Goal: Task Accomplishment & Management: Complete application form

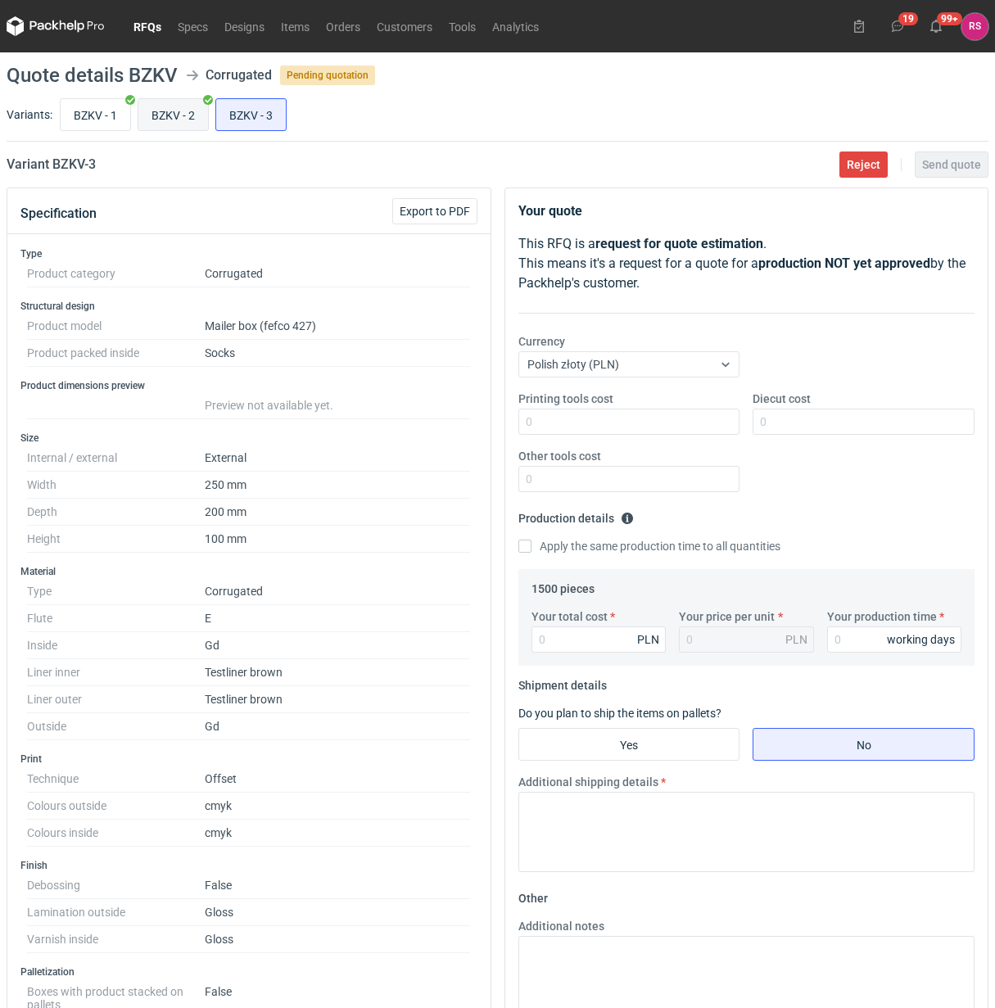
click at [180, 117] on input "BZKV - 2" at bounding box center [173, 114] width 70 height 31
radio input "true"
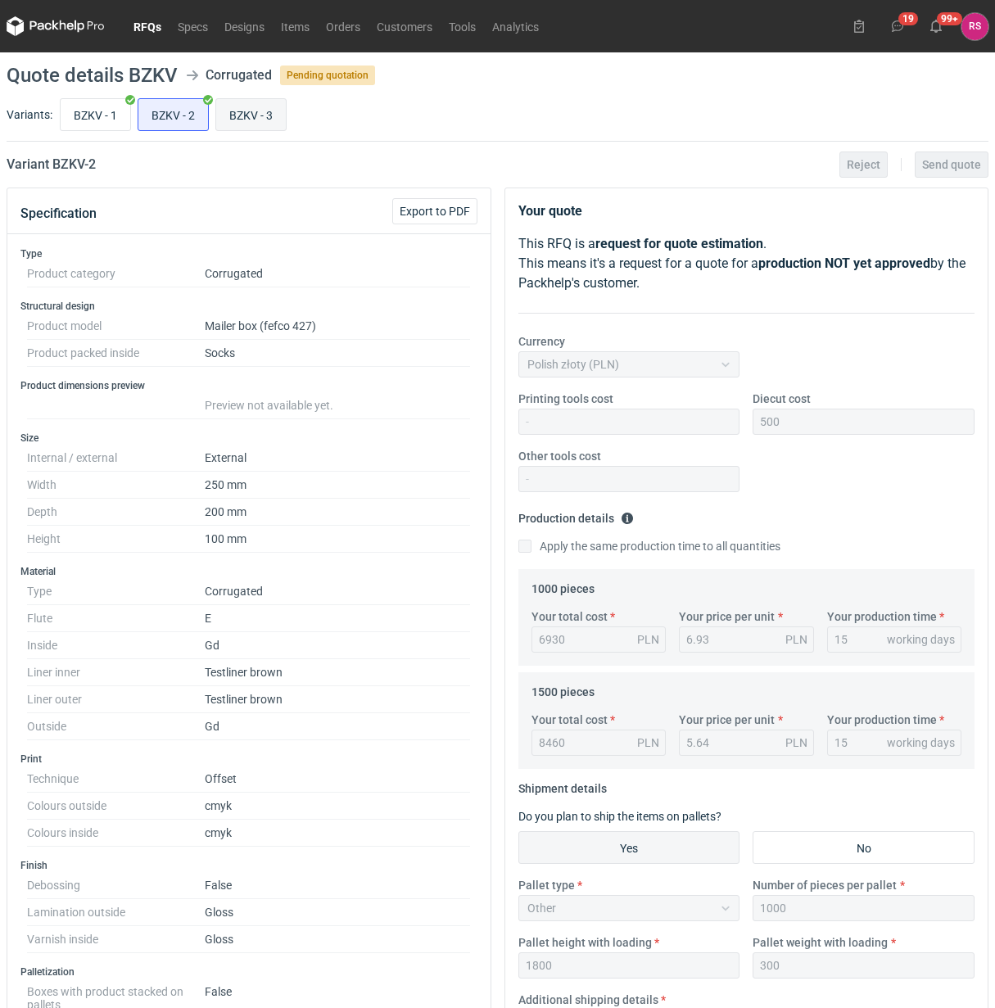
click at [262, 116] on input "BZKV - 3" at bounding box center [251, 114] width 70 height 31
radio input "true"
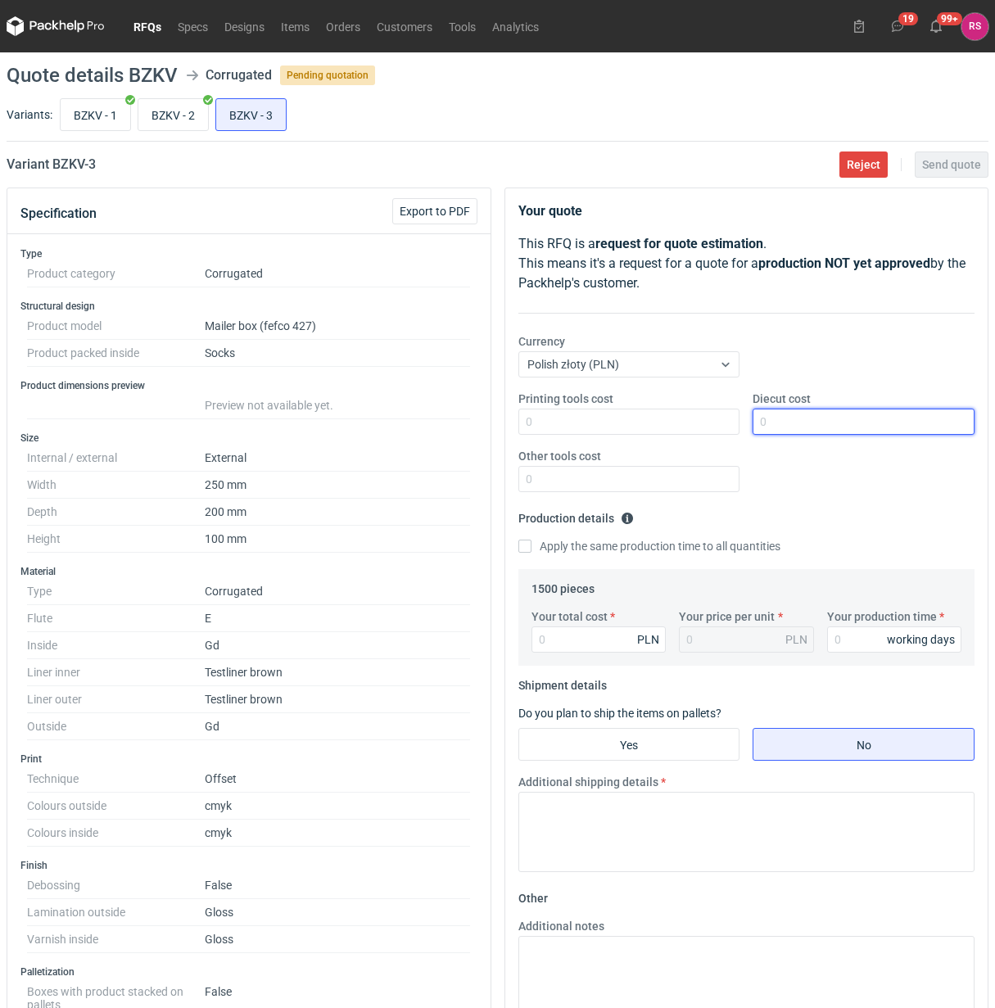
click at [802, 420] on input "Diecut cost" at bounding box center [864, 422] width 222 height 26
type input "500"
click at [518, 540] on input "Apply the same production time to all quantities" at bounding box center [524, 546] width 13 height 13
checkbox input "true"
type input "8"
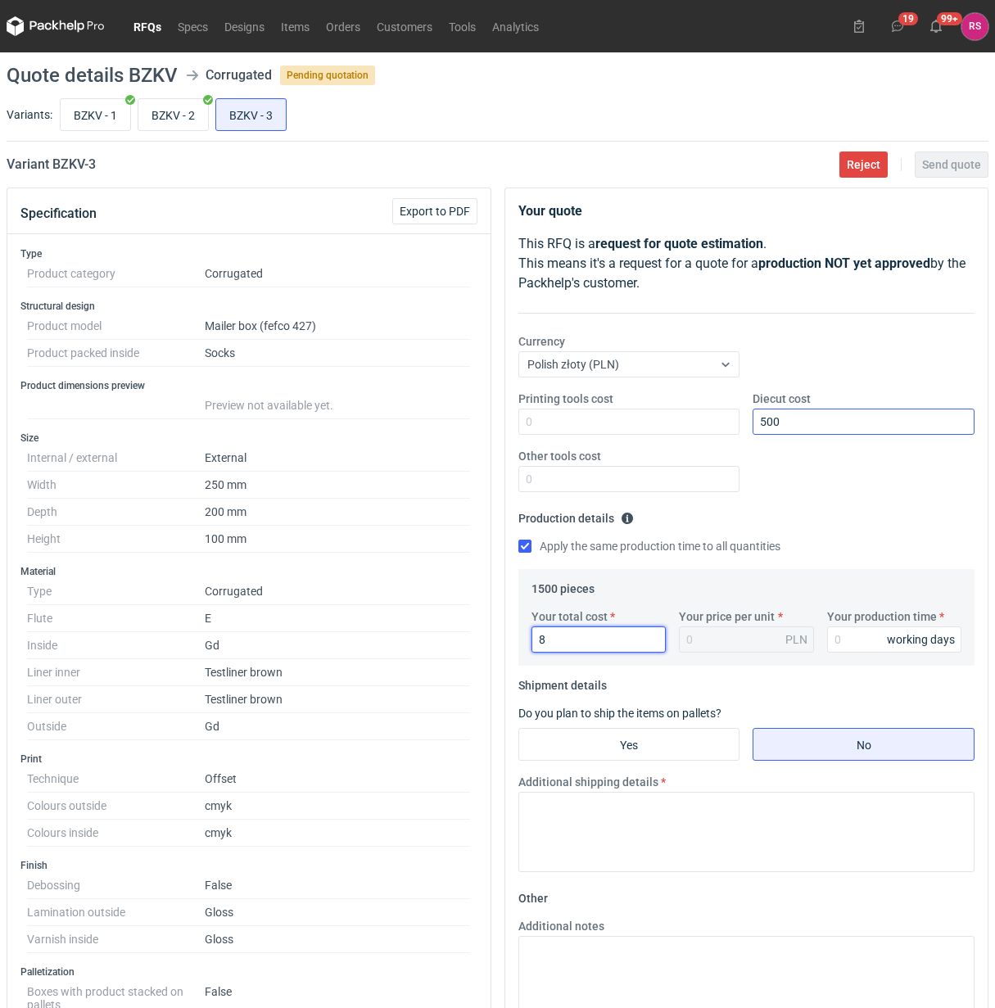
type input "0.01"
type input "8265"
type input "5.51"
type input "8265"
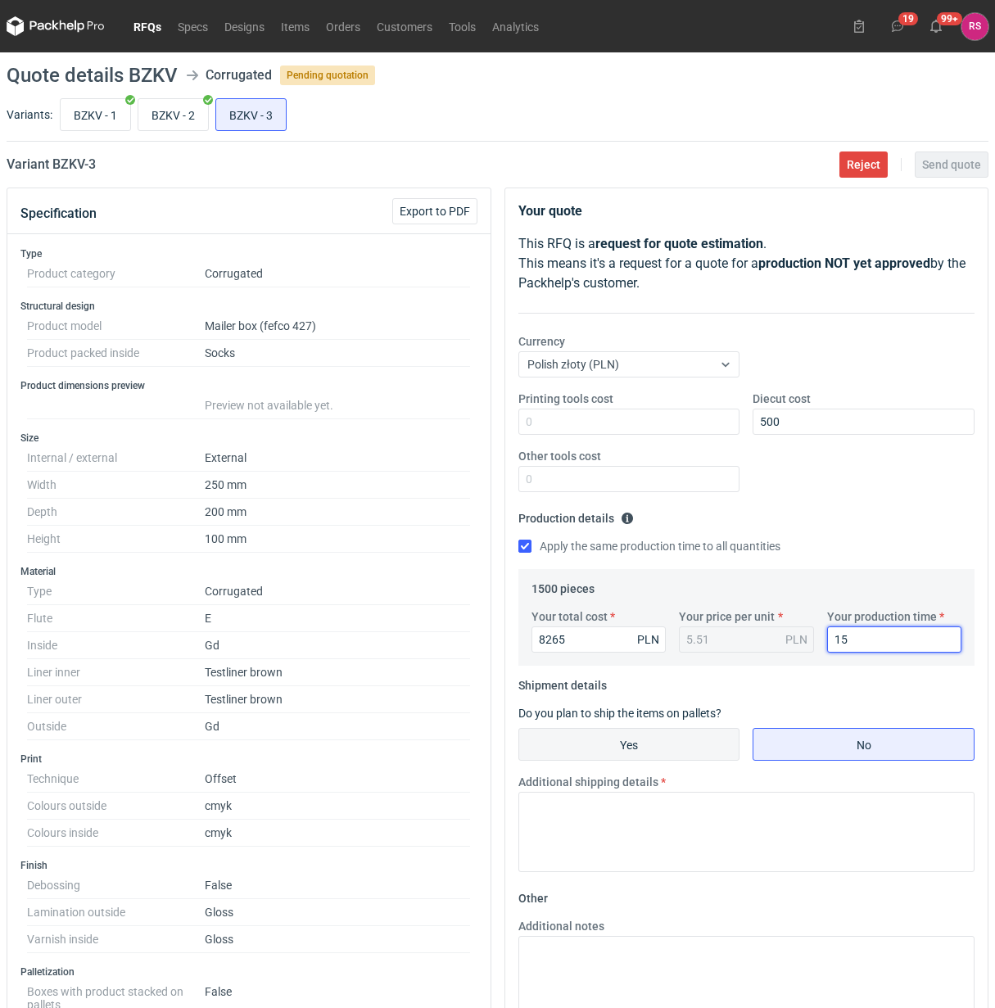
type input "15"
click at [640, 744] on input "Yes" at bounding box center [629, 744] width 220 height 31
radio input "true"
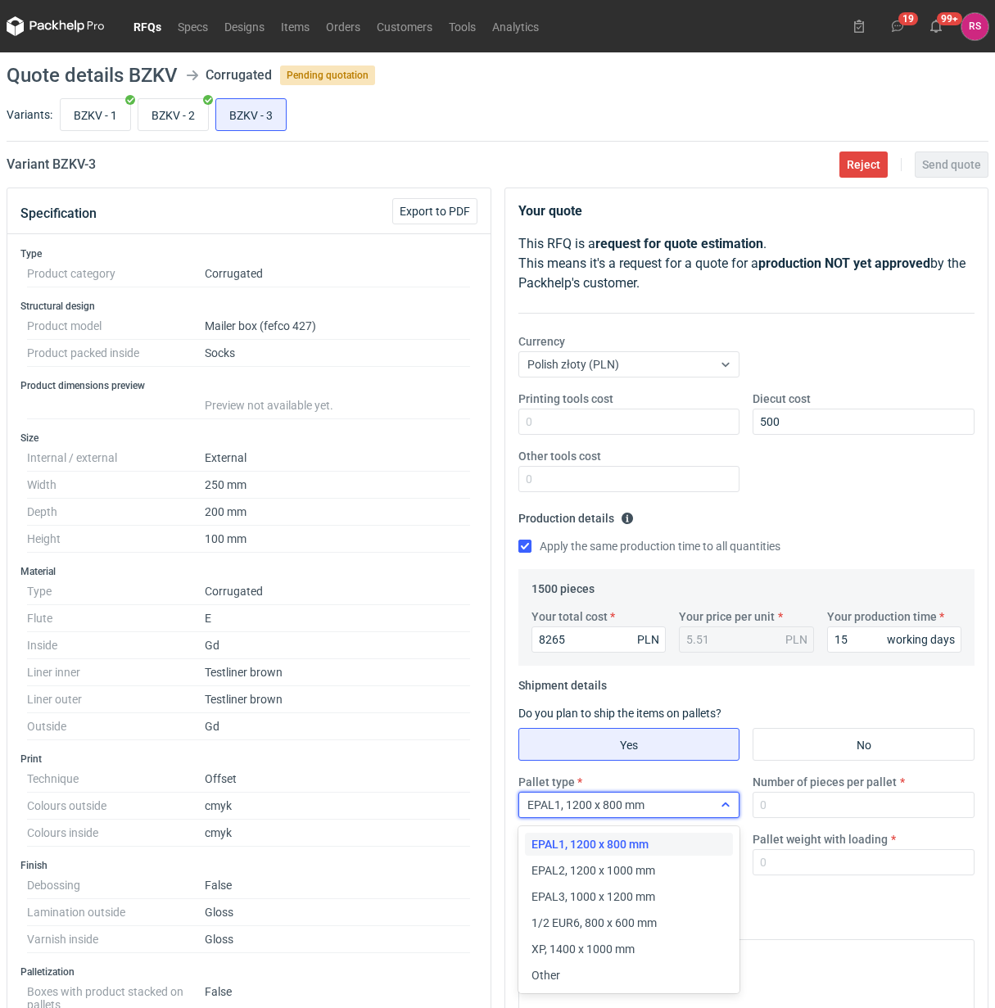
click at [727, 808] on icon at bounding box center [725, 804] width 13 height 13
click at [600, 979] on div "Other" at bounding box center [629, 975] width 196 height 16
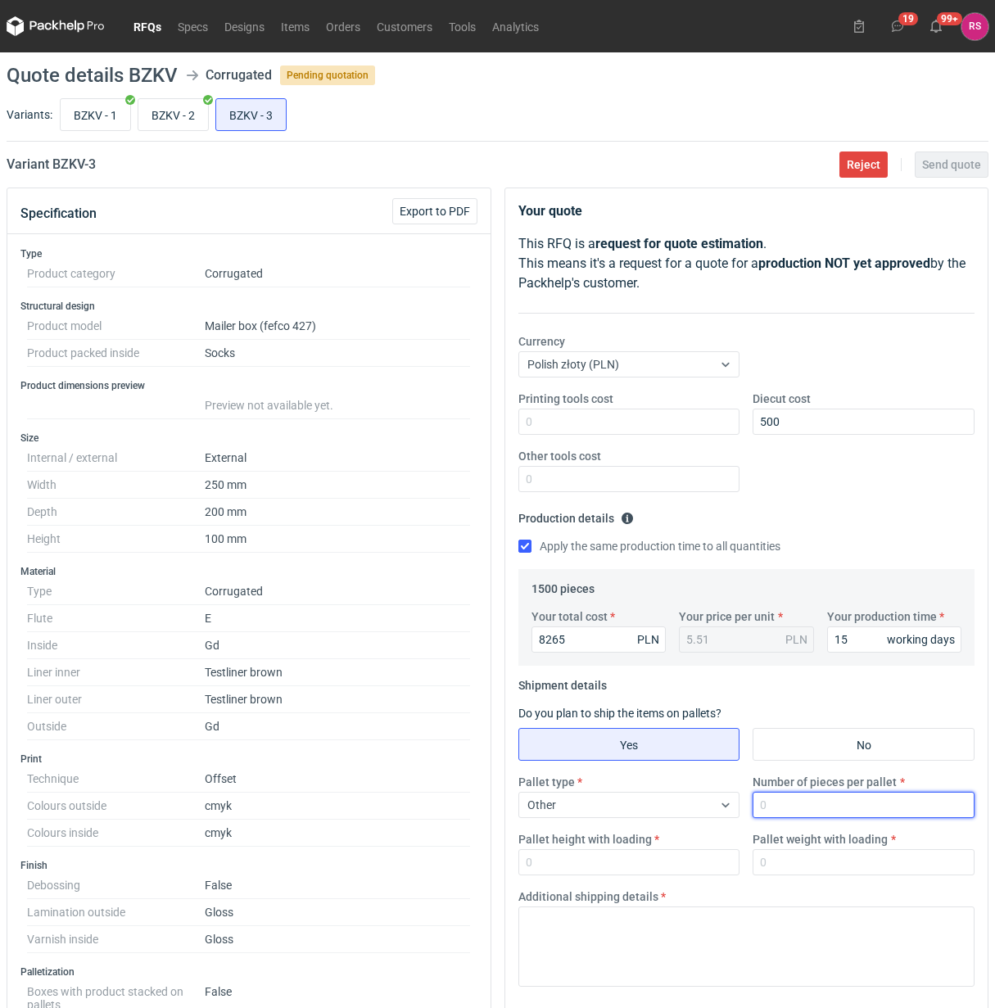
click at [852, 807] on input "Number of pieces per pallet" at bounding box center [864, 805] width 222 height 26
type input "750"
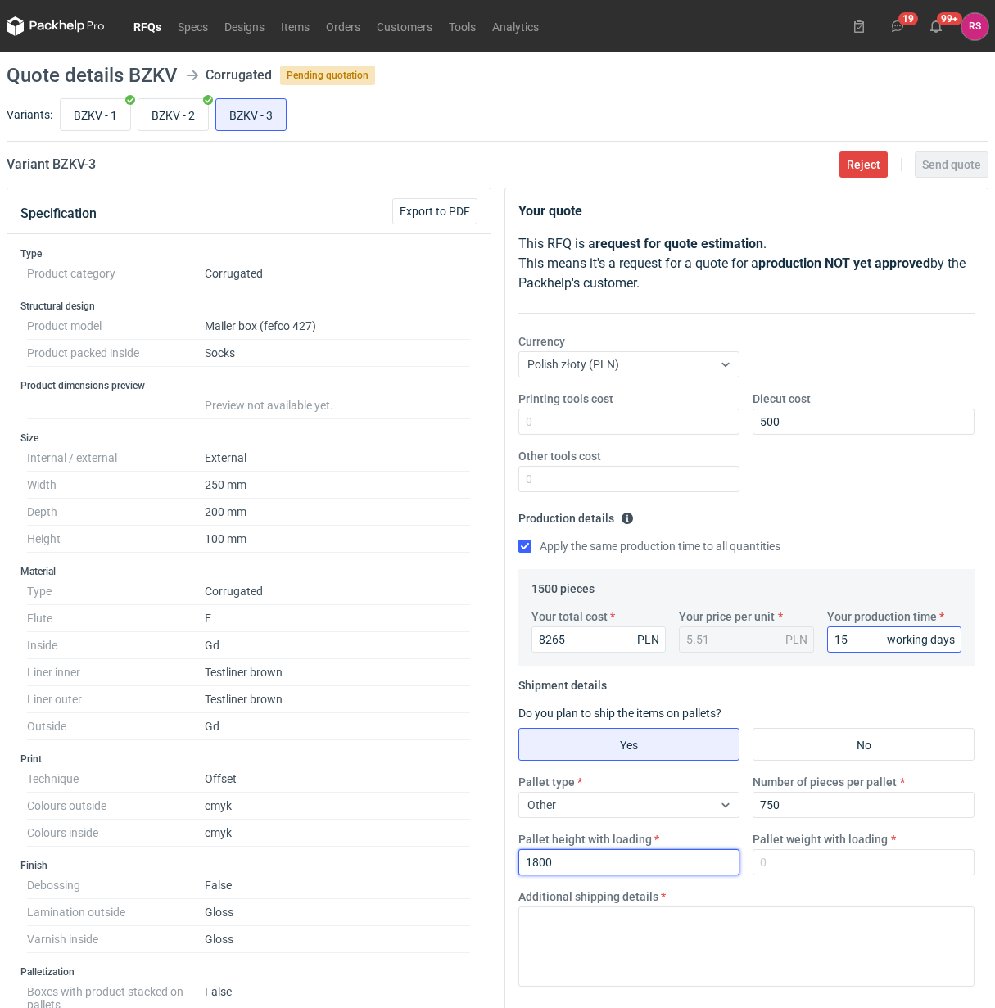
type input "1800"
type input "250"
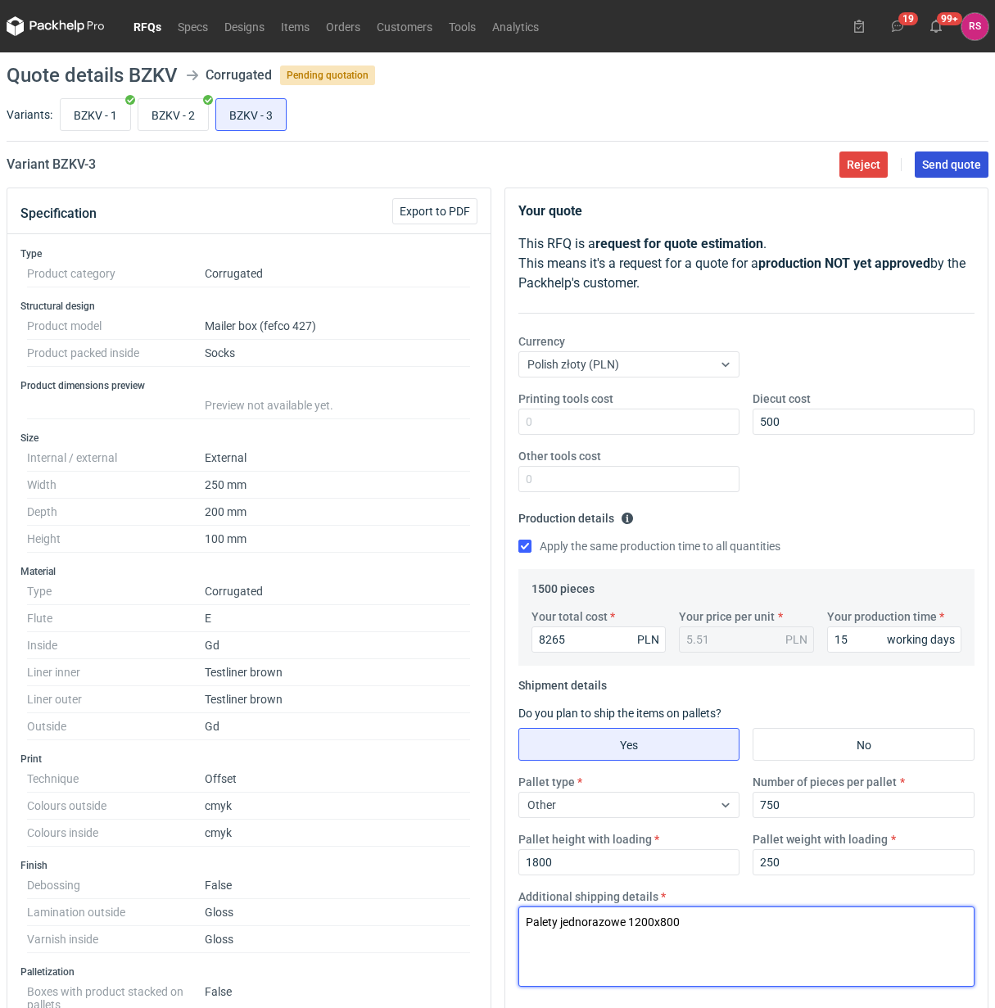
type textarea "Palety jednorazowe 1200x800"
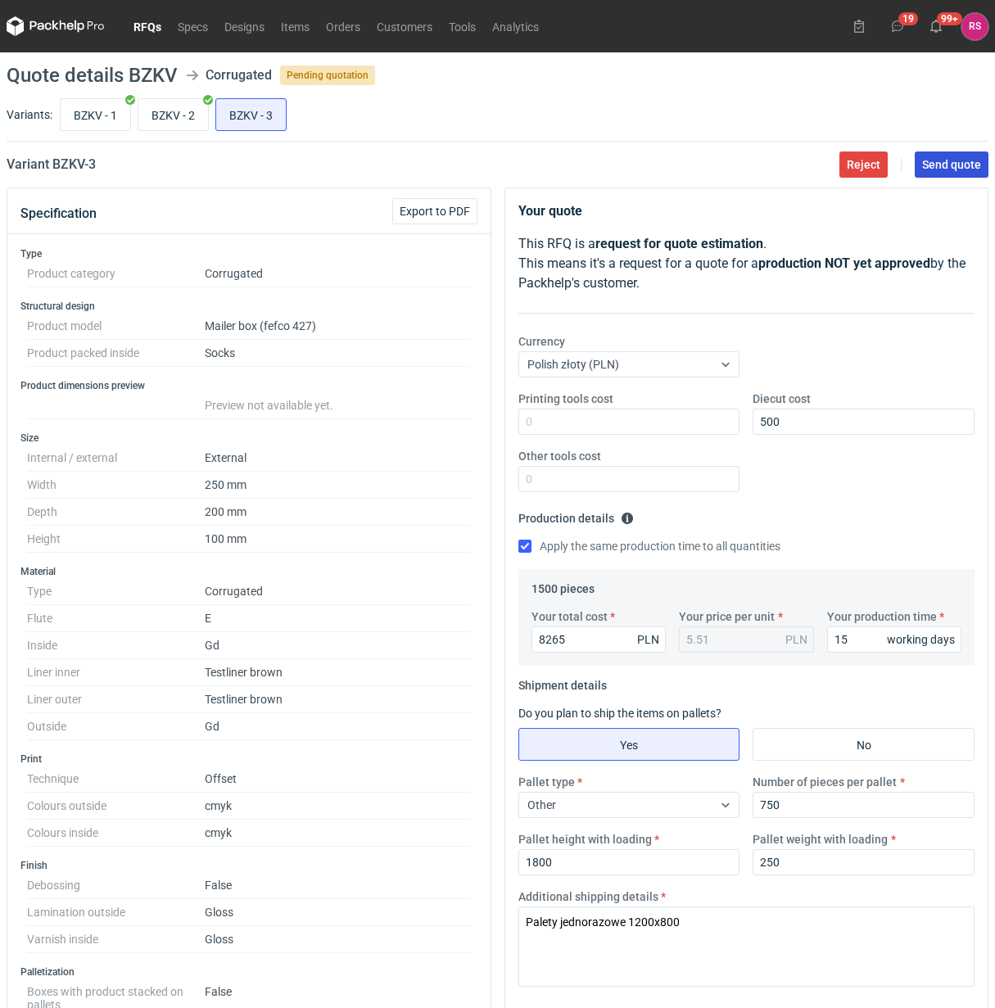
click at [956, 165] on span "Send quote" at bounding box center [951, 164] width 59 height 11
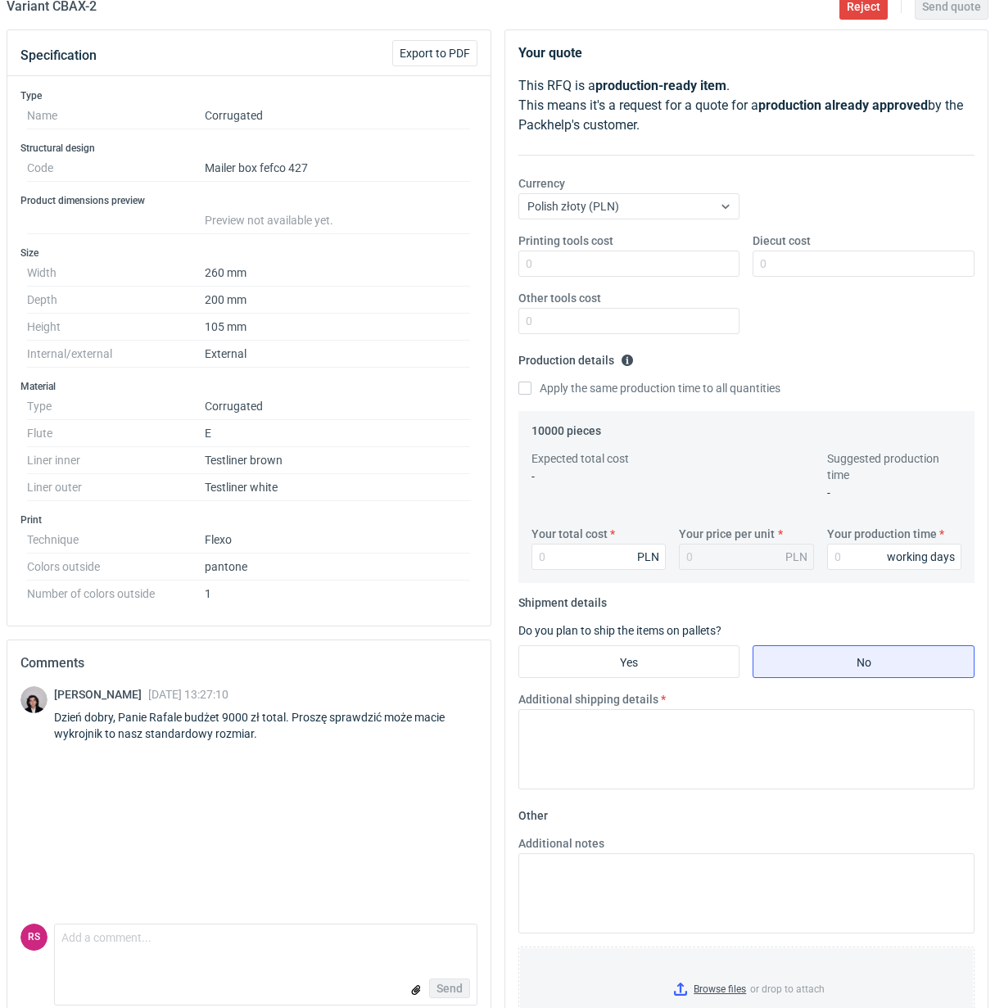
scroll to position [123, 0]
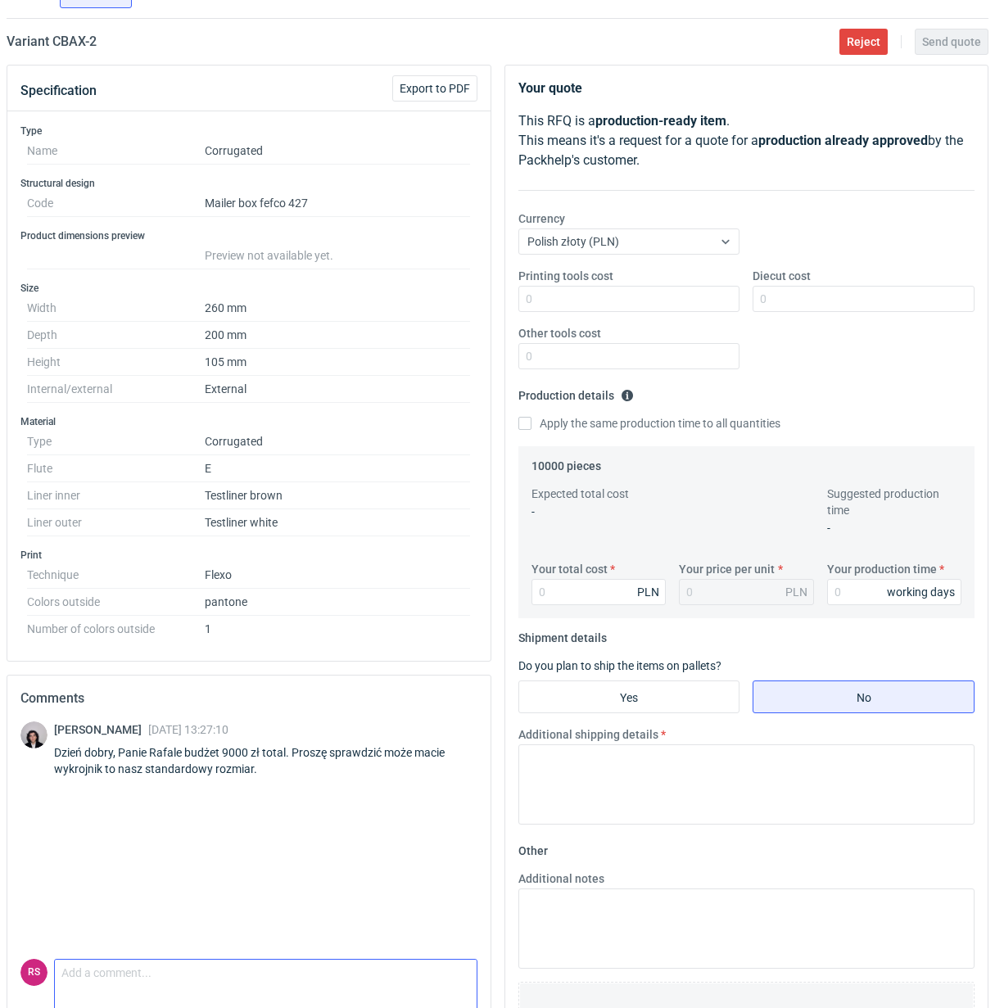
click at [226, 975] on textarea "Comment message" at bounding box center [266, 977] width 422 height 34
click at [98, 977] on textarea "Dzień n donbry," at bounding box center [266, 977] width 422 height 34
click at [172, 983] on textarea "Dzień dobry," at bounding box center [266, 977] width 422 height 34
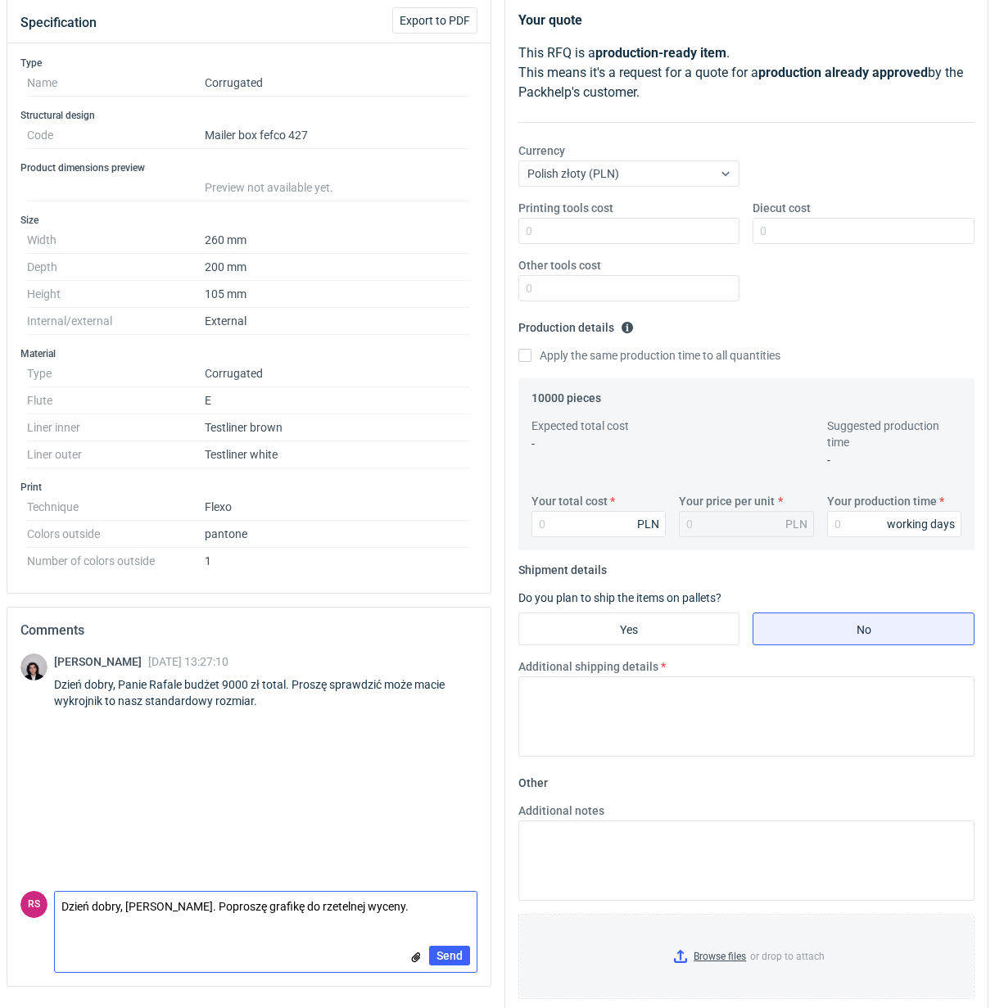
scroll to position [225, 0]
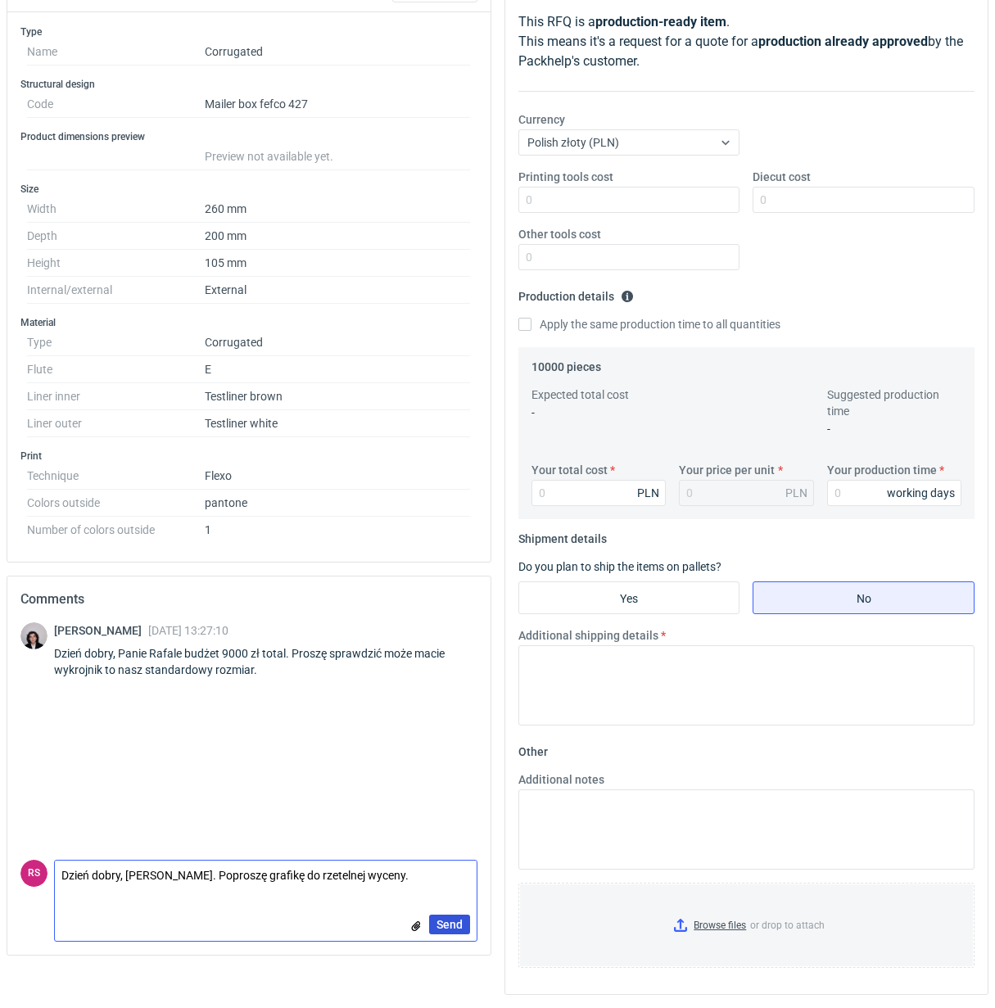
type textarea "Dzień dobry, [PERSON_NAME]. Poproszę grafikę do rzetelnej wyceny."
click at [450, 919] on span "Send" at bounding box center [449, 924] width 26 height 11
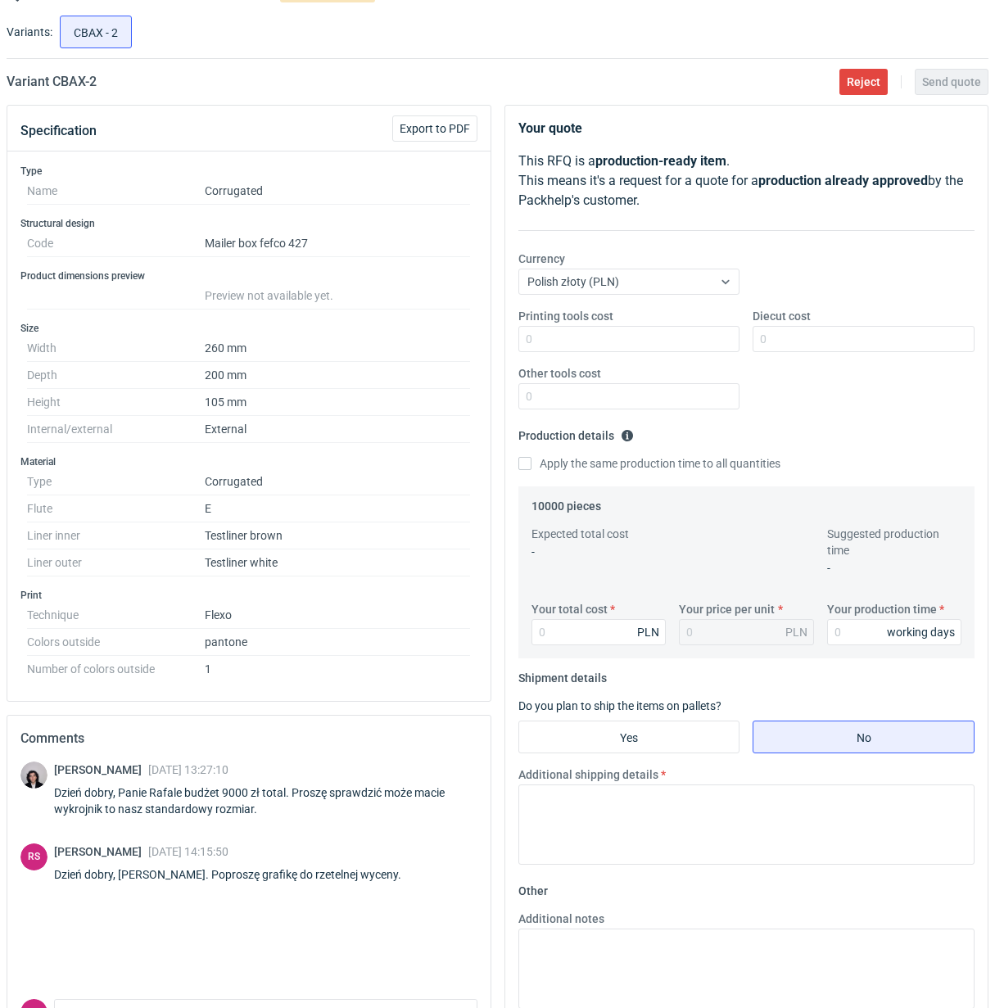
scroll to position [0, 0]
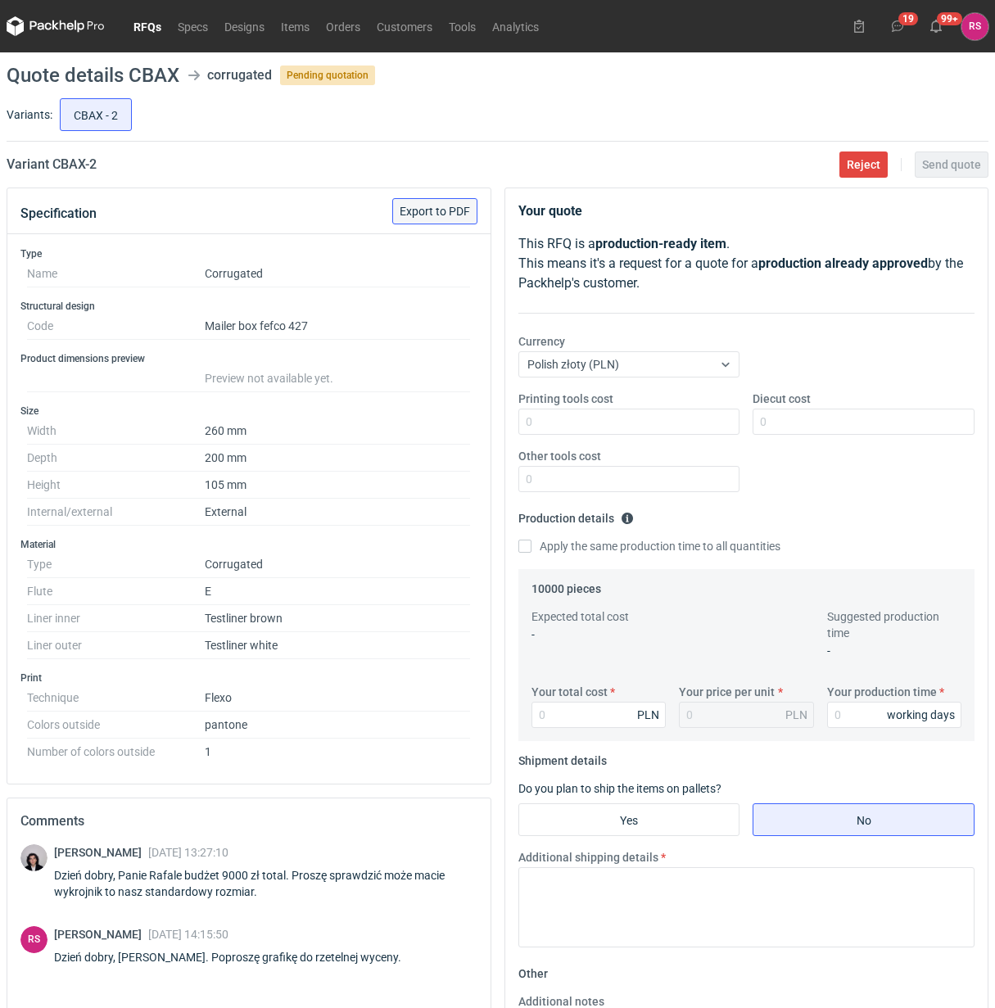
click at [448, 213] on span "Export to PDF" at bounding box center [435, 211] width 70 height 11
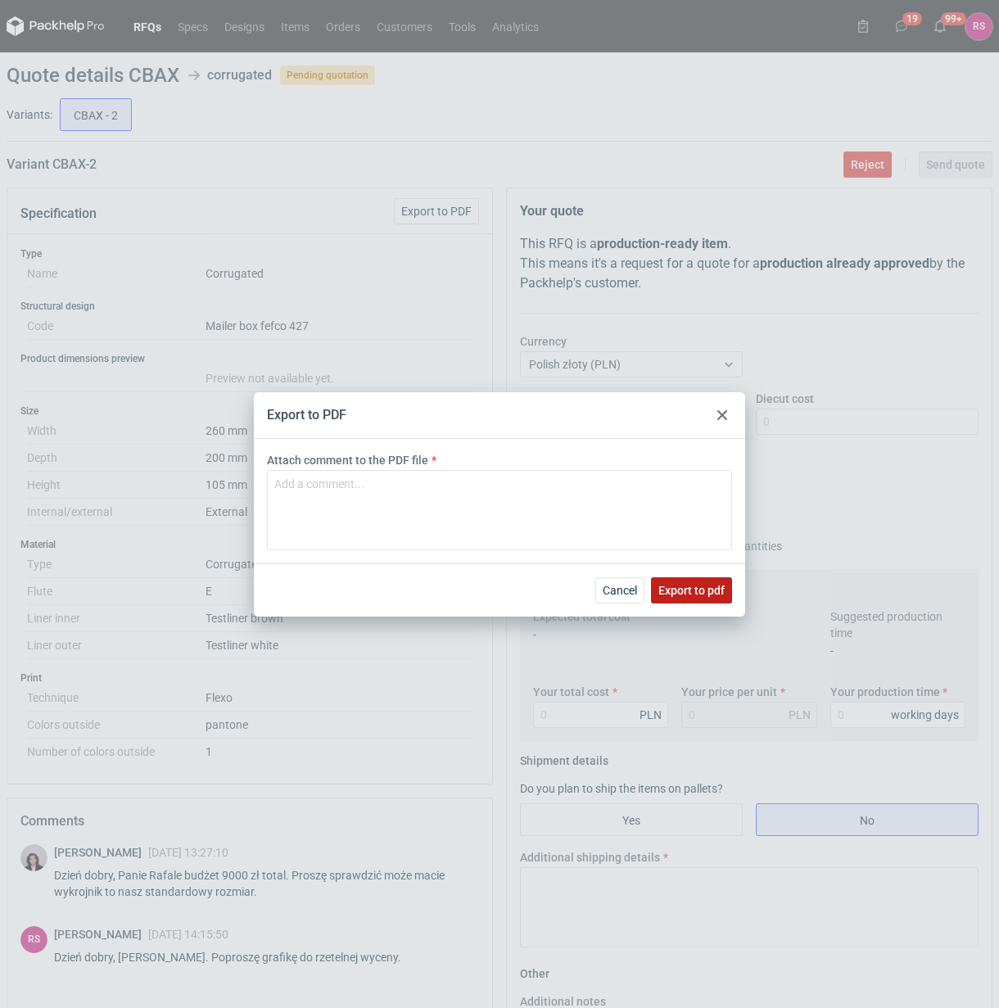
click at [696, 586] on span "Export to pdf" at bounding box center [691, 590] width 66 height 11
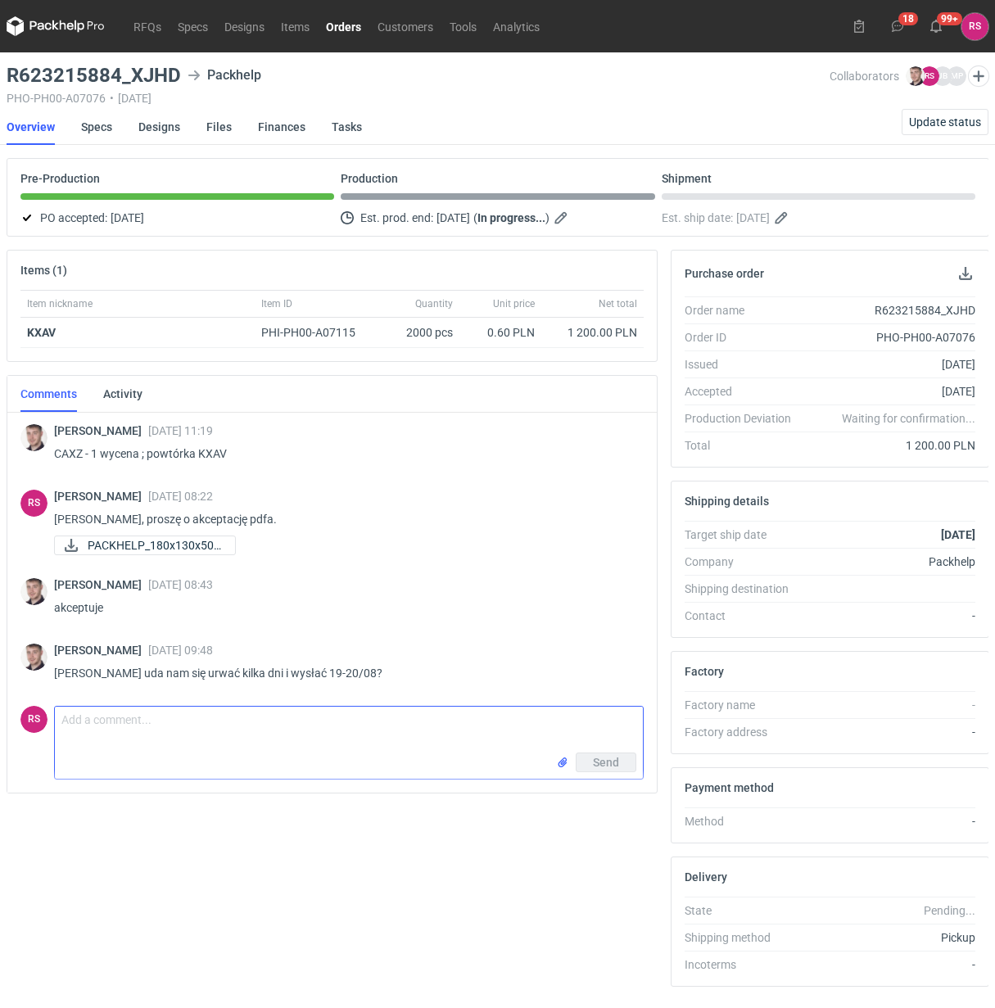
click at [250, 744] on textarea "Comment message" at bounding box center [349, 730] width 588 height 46
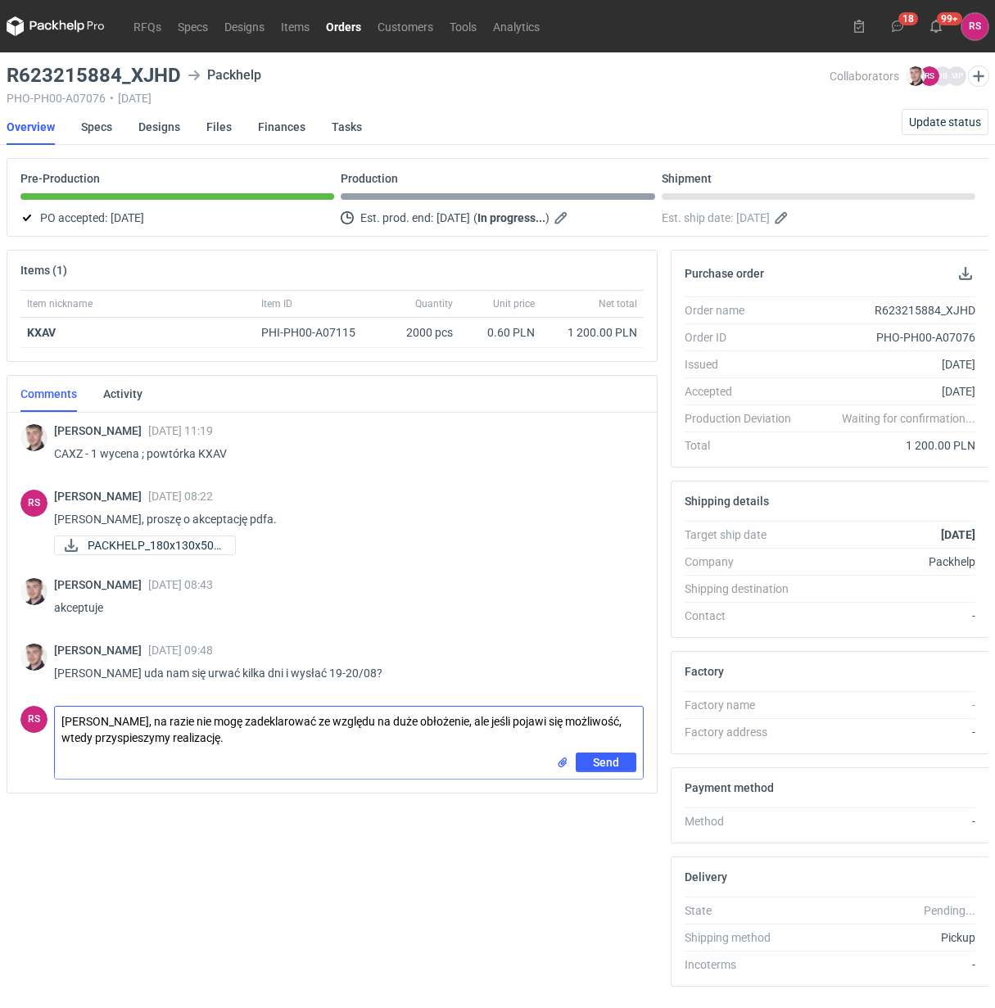
click at [303, 721] on textarea "Panie Macieju, na razie nie mogę zadeklarować ze względu na duże obłożenie, ale…" at bounding box center [349, 730] width 588 height 46
type textarea "Panie Macieju, na razie nie mogę zadeklarować wcześniejszego terminu ze względu…"
click at [606, 760] on span "Send" at bounding box center [606, 762] width 26 height 11
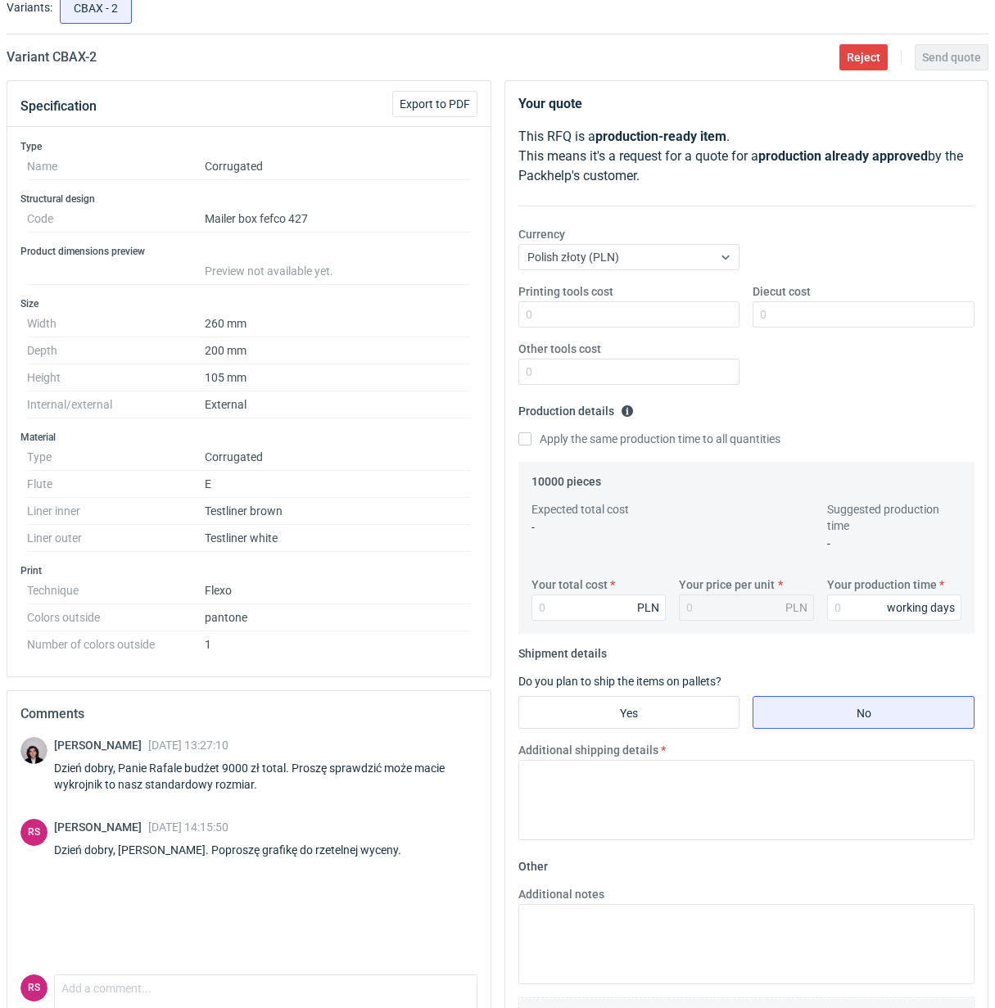
scroll to position [225, 0]
